Goal: Check status: Check status

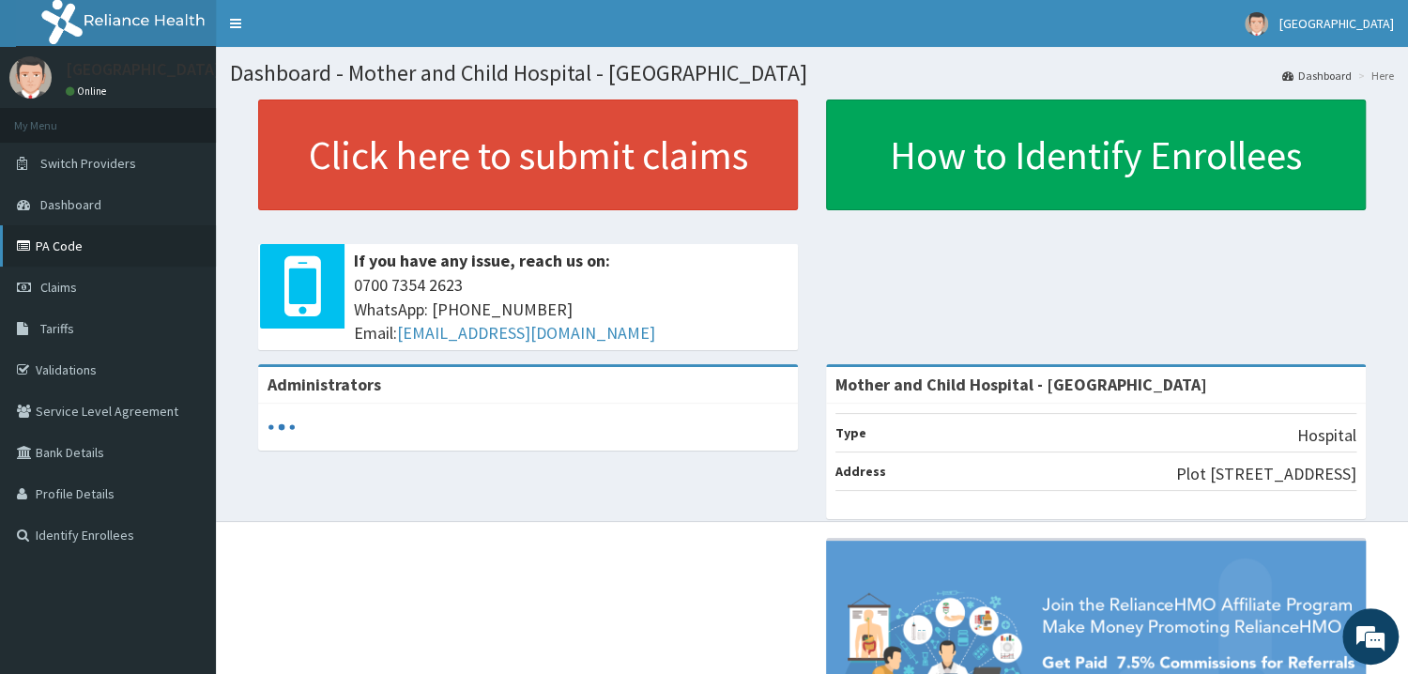
click at [57, 242] on link "PA Code" at bounding box center [108, 245] width 216 height 41
click at [52, 260] on link "PA Code" at bounding box center [108, 245] width 216 height 41
click at [100, 293] on link "Claims" at bounding box center [108, 287] width 216 height 41
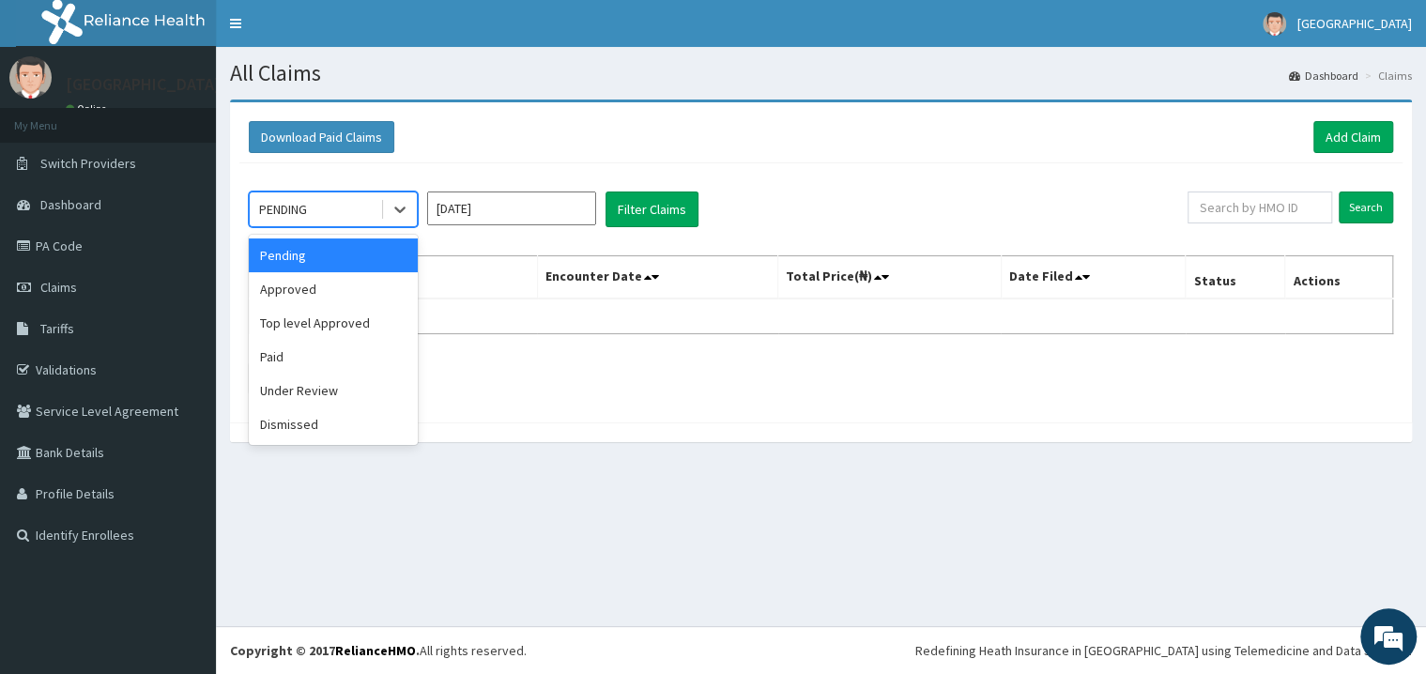
click at [356, 224] on div "PENDING" at bounding box center [315, 209] width 131 height 30
click at [317, 350] on div "Paid" at bounding box center [333, 357] width 169 height 34
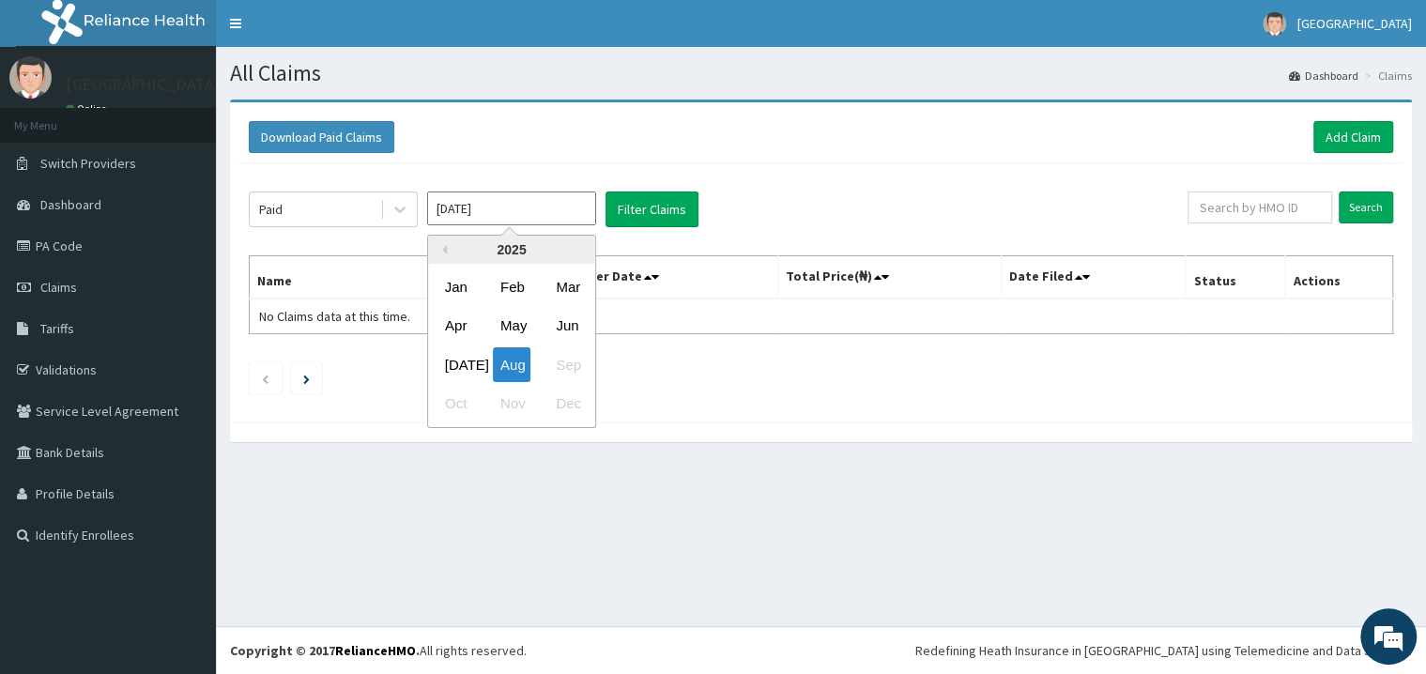
click at [540, 217] on input "Aug 2025" at bounding box center [511, 209] width 169 height 34
click at [464, 358] on div "Jul" at bounding box center [457, 364] width 38 height 35
type input "Jul 2025"
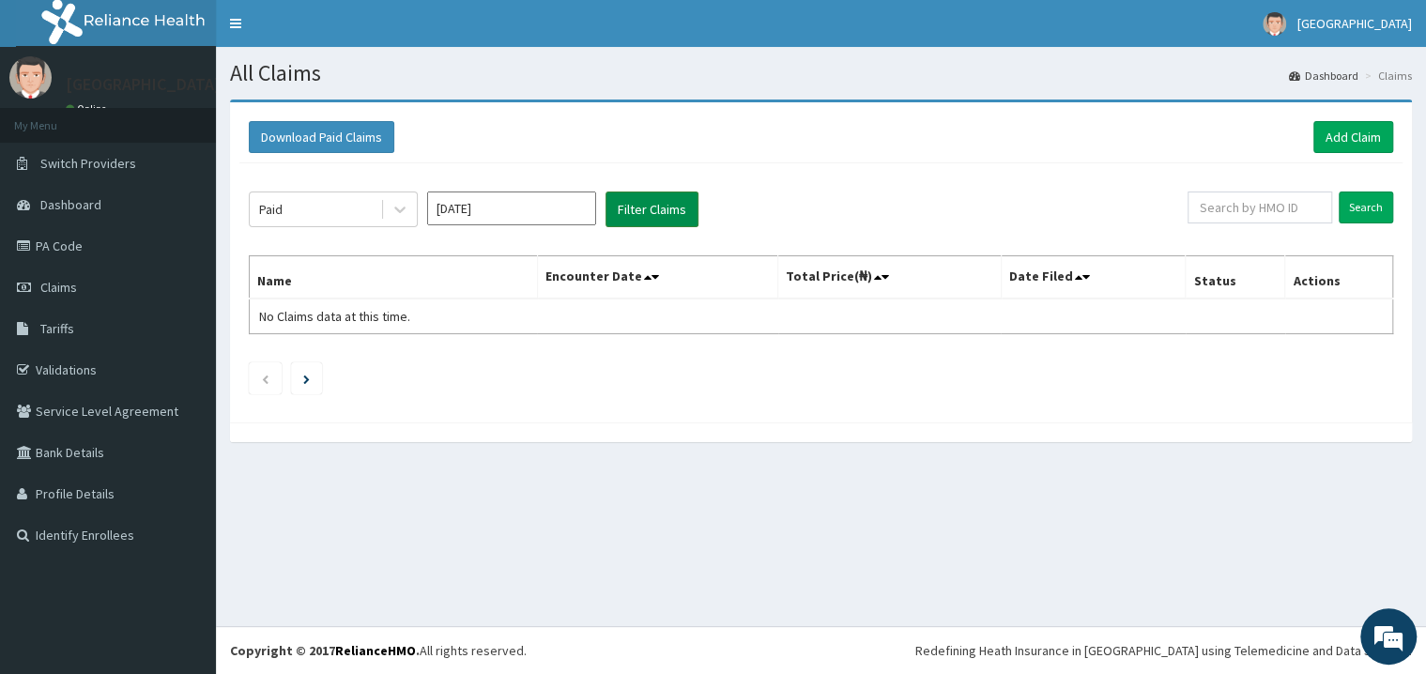
click at [627, 203] on button "Filter Claims" at bounding box center [652, 210] width 93 height 36
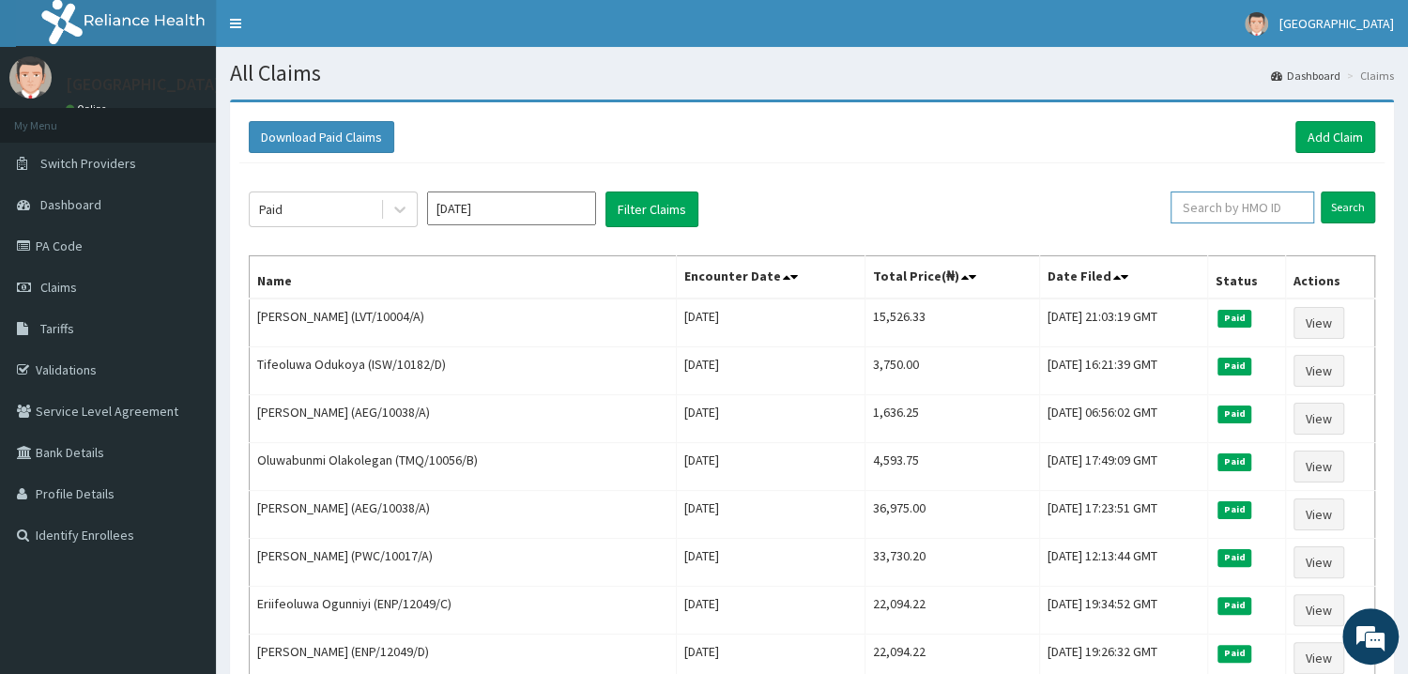
click at [1257, 214] on input "text" at bounding box center [1243, 208] width 144 height 32
type input "WFL/10009/A"
click at [1364, 206] on input "Search" at bounding box center [1348, 208] width 54 height 32
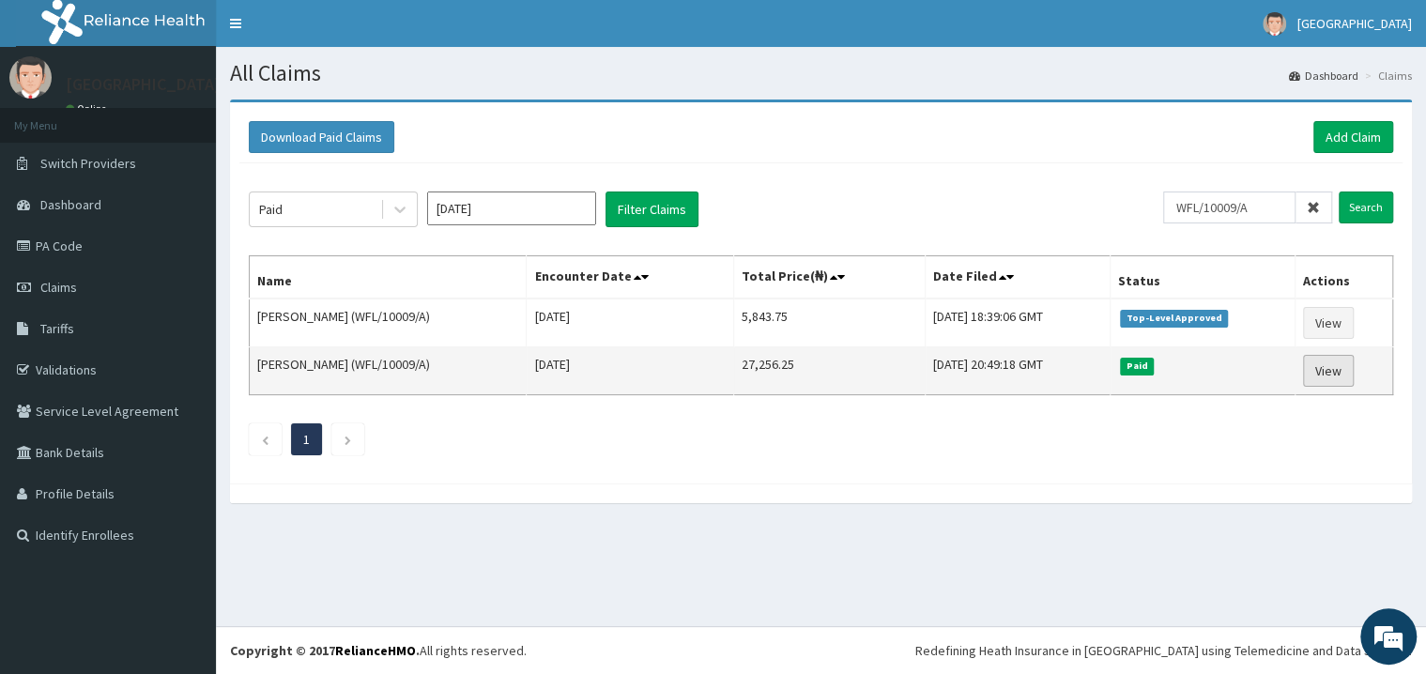
click at [1332, 366] on link "View" at bounding box center [1328, 371] width 51 height 32
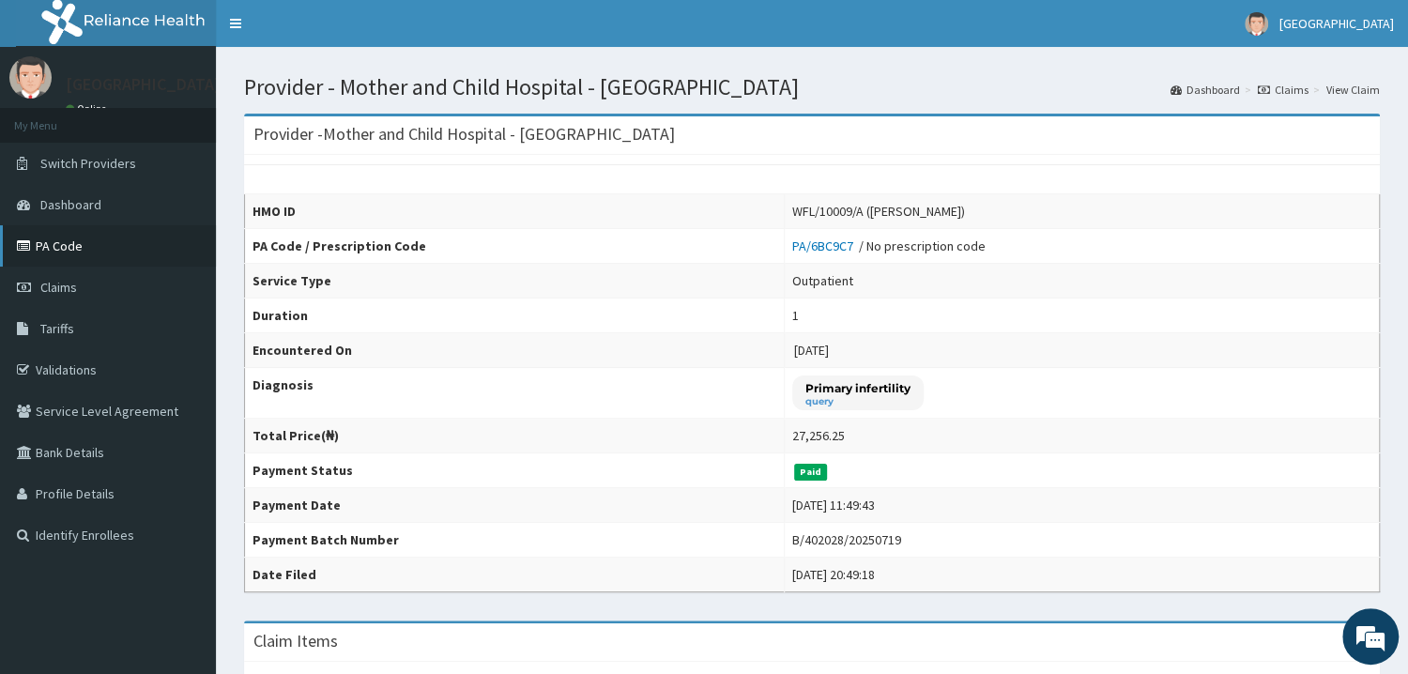
click at [33, 255] on link "PA Code" at bounding box center [108, 245] width 216 height 41
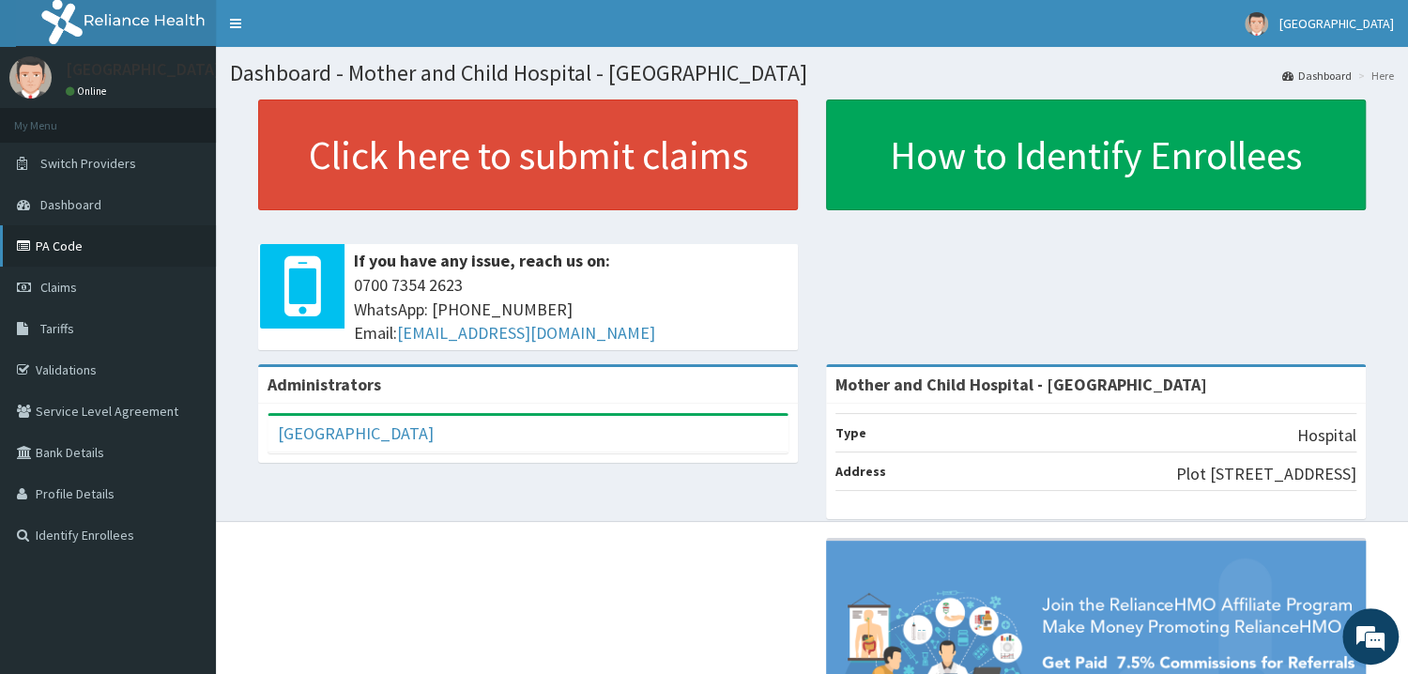
click at [67, 243] on link "PA Code" at bounding box center [108, 245] width 216 height 41
click at [84, 290] on link "Claims" at bounding box center [108, 287] width 216 height 41
